Goal: Task Accomplishment & Management: Complete application form

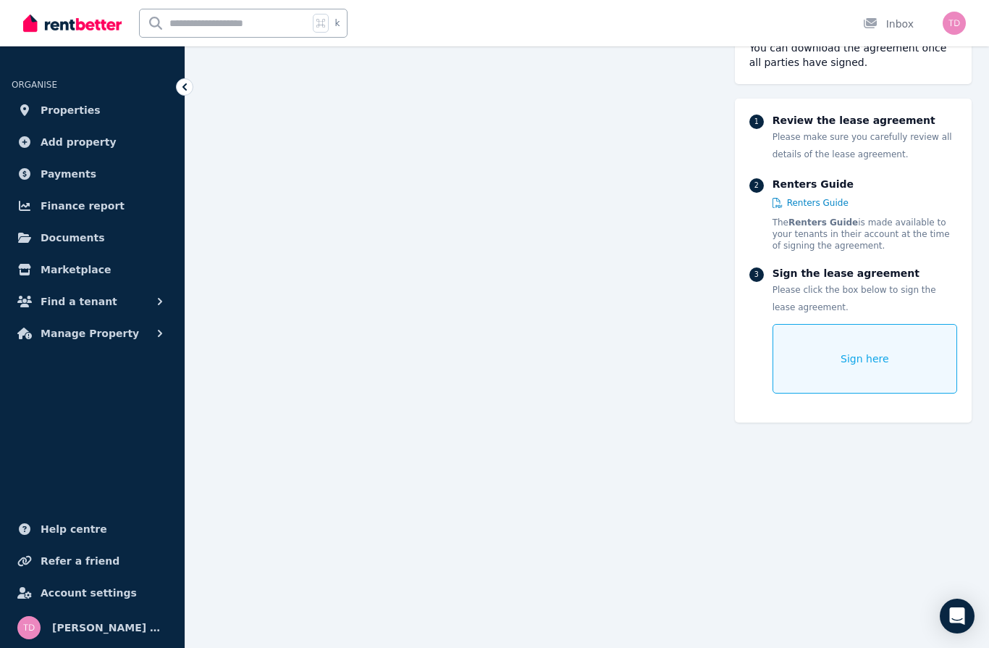
scroll to position [177, 0]
click at [869, 359] on span "Sign here" at bounding box center [865, 358] width 49 height 14
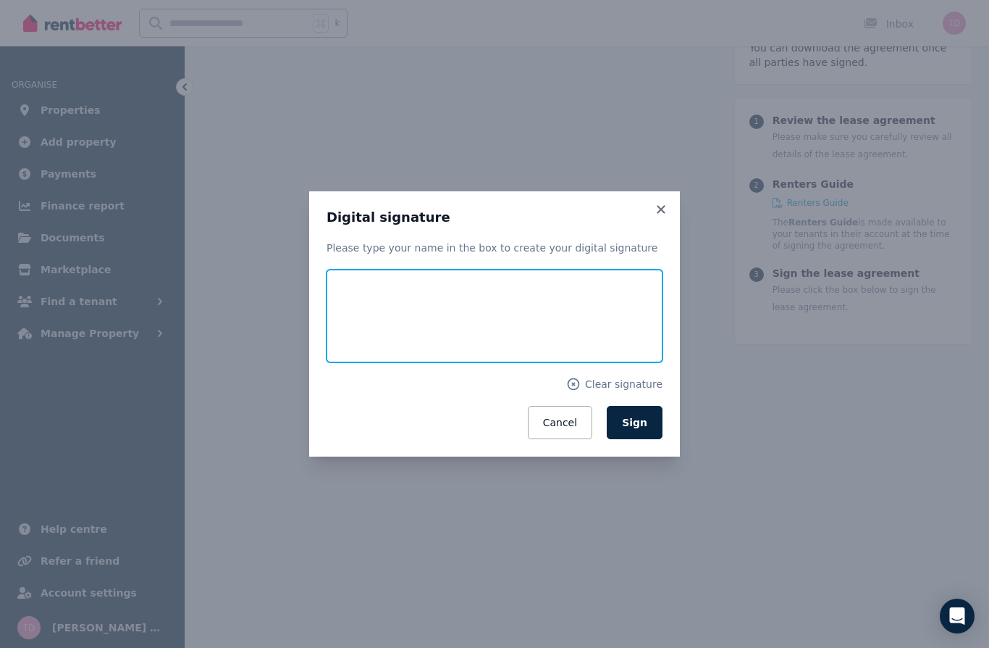
click at [407, 346] on input "text" at bounding box center [495, 315] width 336 height 93
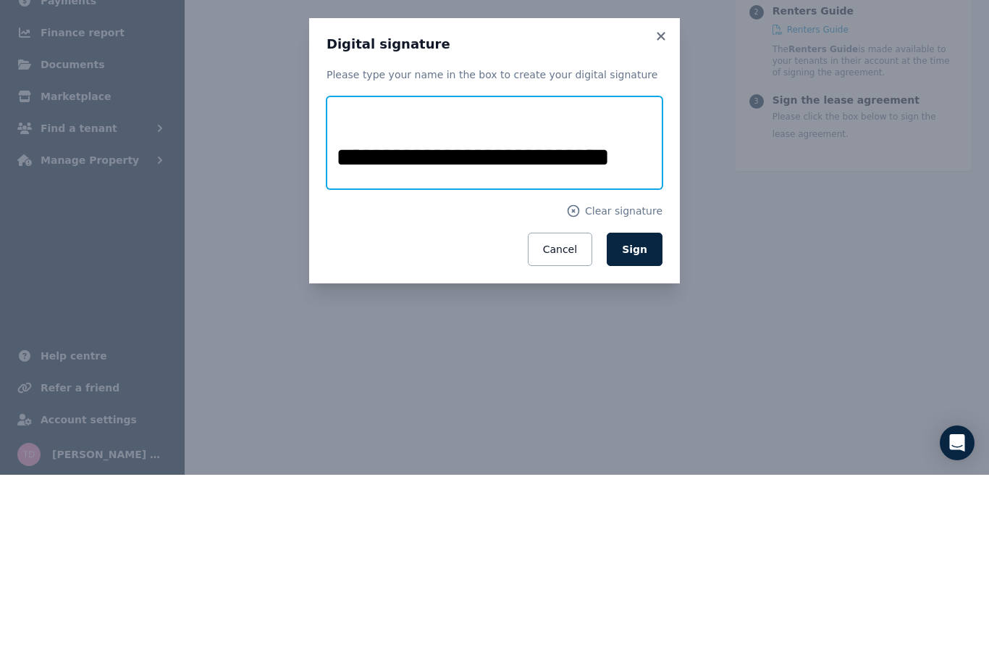
type input "**********"
click at [640, 406] on button "Sign" at bounding box center [635, 422] width 56 height 33
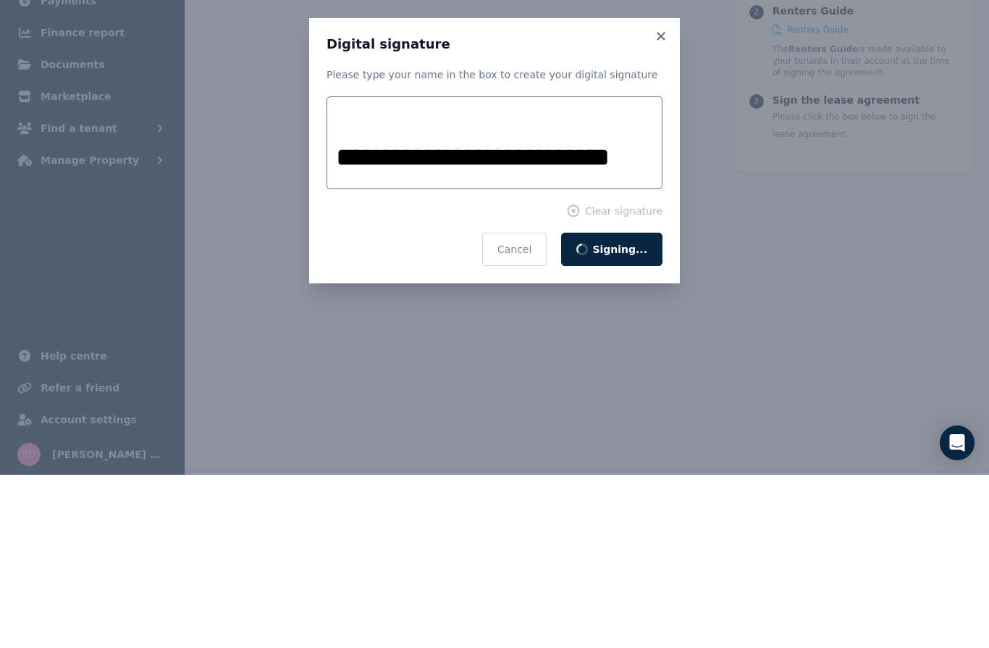
scroll to position [351, 0]
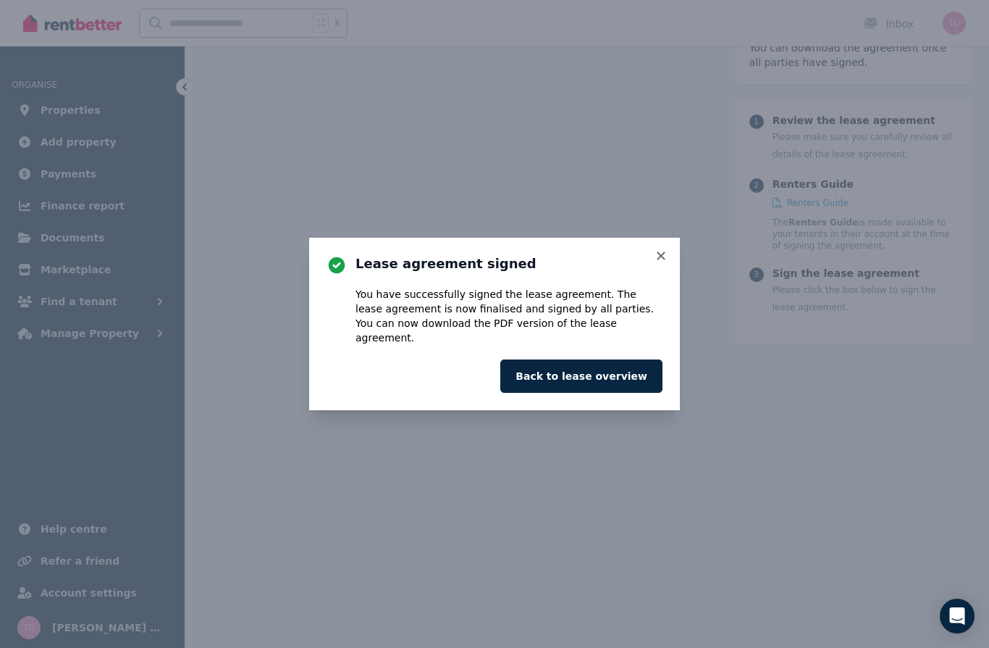
click at [636, 393] on button "Back to lease overview" at bounding box center [581, 375] width 162 height 33
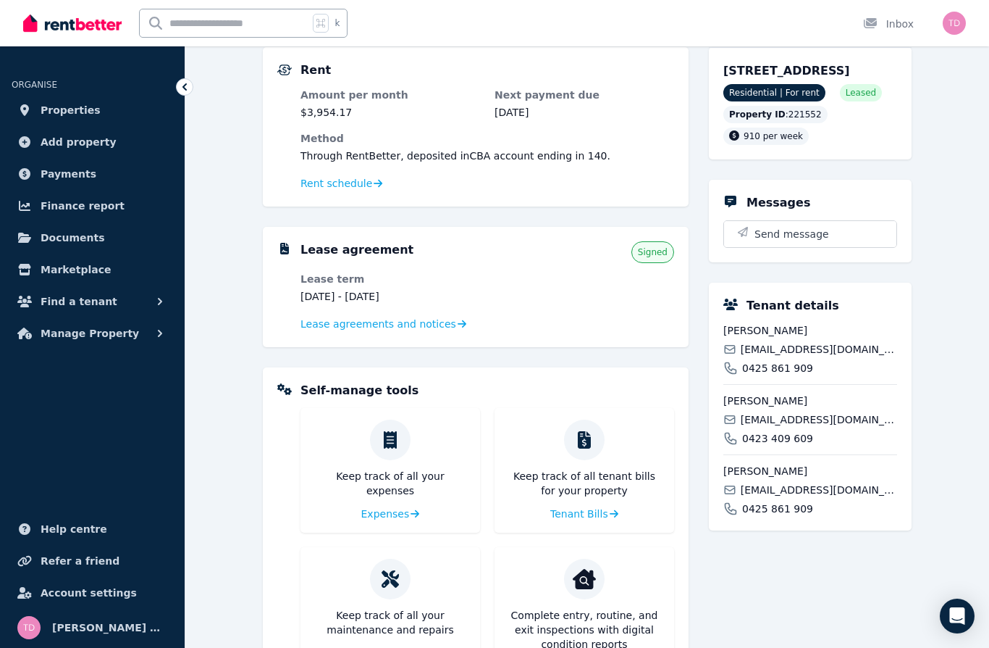
scroll to position [136, 0]
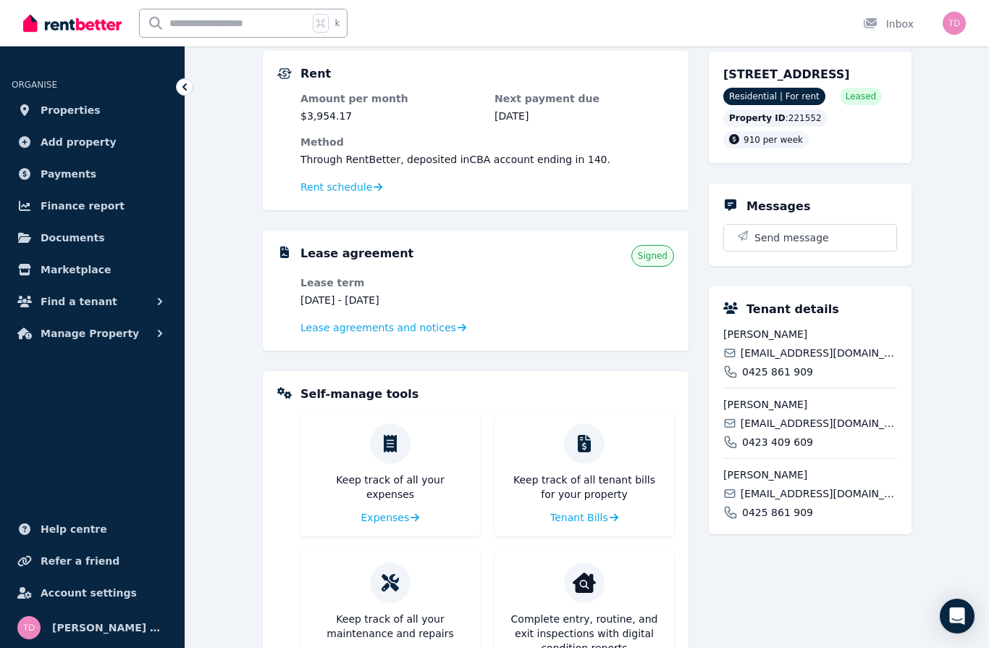
click at [558, 300] on dl "Lease term [DATE] - [DATE] Lease agreements and notices" at bounding box center [488, 305] width 374 height 61
click at [656, 260] on span "Signed" at bounding box center [653, 256] width 30 height 12
click at [438, 335] on span "Lease agreements and notices" at bounding box center [379, 327] width 156 height 14
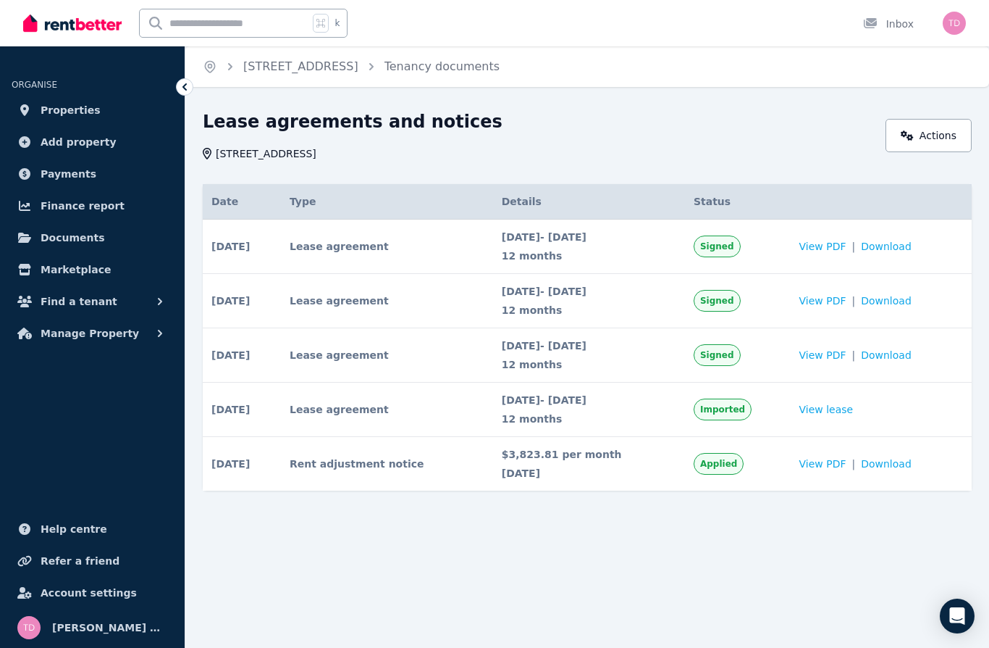
click at [838, 250] on span "View PDF" at bounding box center [823, 246] width 47 height 14
click at [958, 26] on img "button" at bounding box center [954, 23] width 23 height 23
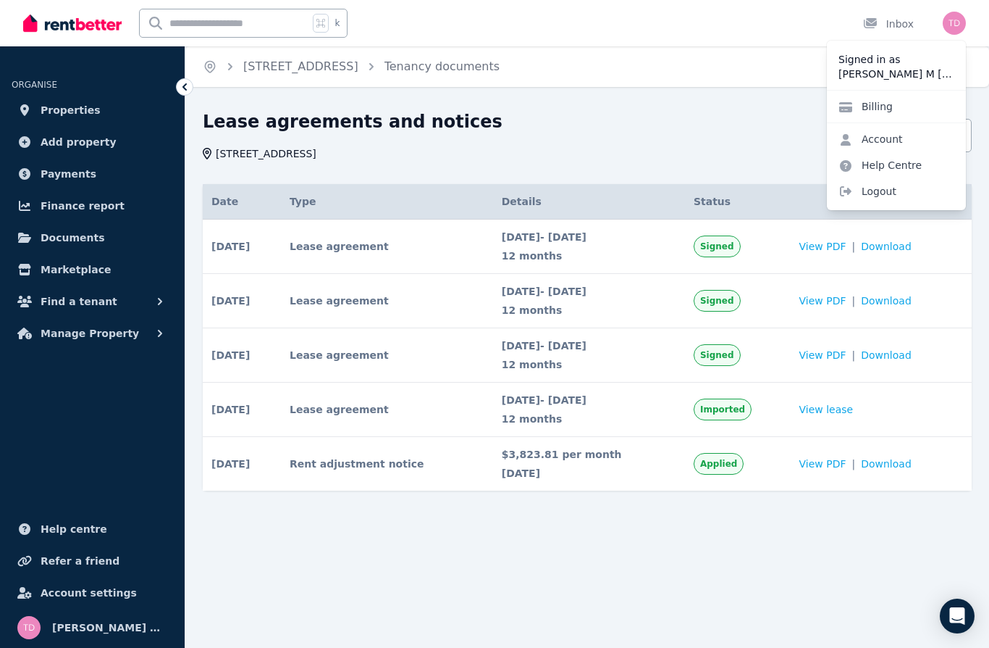
click at [876, 193] on span "Logout" at bounding box center [896, 191] width 139 height 26
